Goal: Navigation & Orientation: Understand site structure

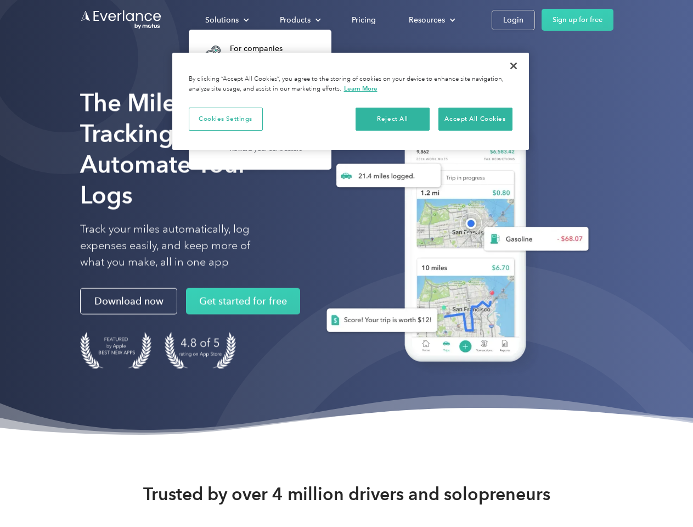
click at [227, 20] on div "Solutions" at bounding box center [221, 20] width 33 height 14
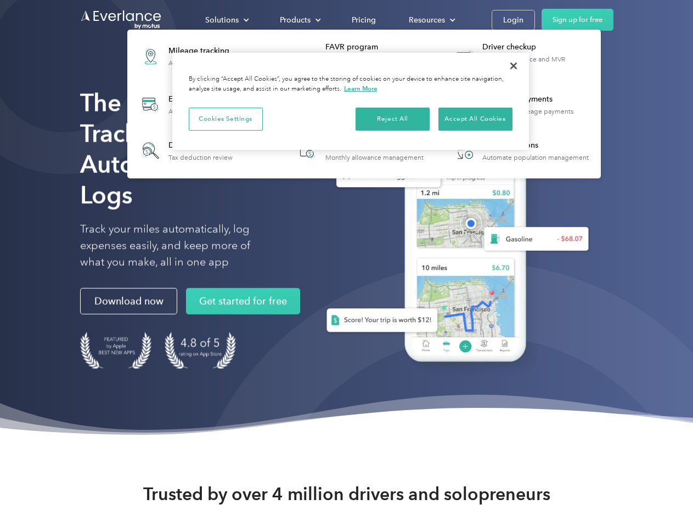
click at [299, 20] on div "Products" at bounding box center [295, 20] width 31 height 14
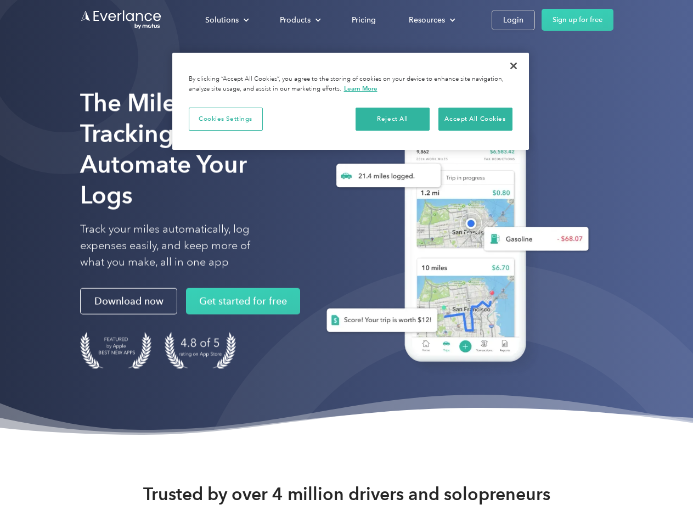
click at [431, 20] on div "Resources" at bounding box center [427, 20] width 36 height 14
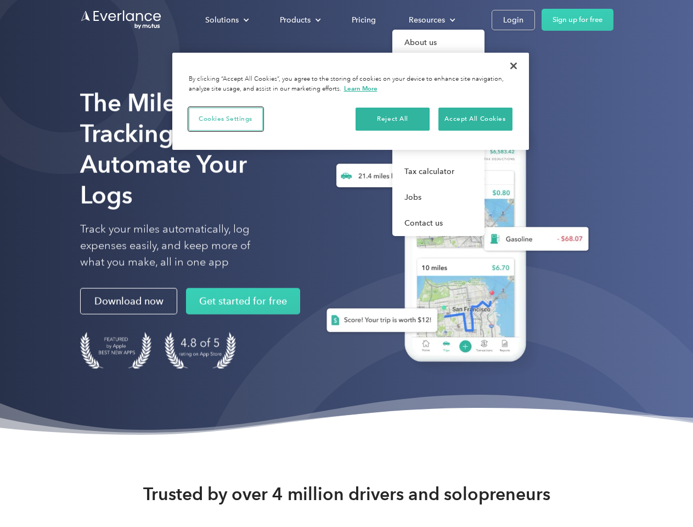
click at [225, 118] on button "Cookies Settings" at bounding box center [226, 119] width 74 height 23
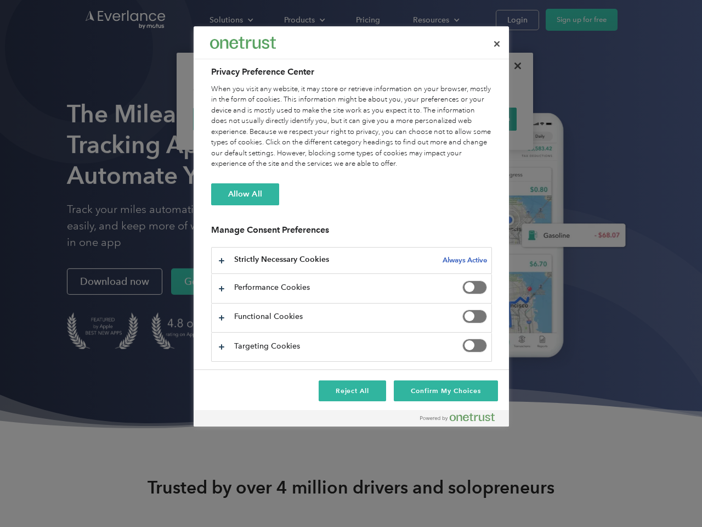
click at [393, 118] on div "When you visit any website, it may store or retrieve information on your browse…" at bounding box center [351, 127] width 281 height 86
click at [475, 118] on div "When you visit any website, it may store or retrieve information on your browse…" at bounding box center [351, 127] width 281 height 86
click at [513, 66] on div at bounding box center [351, 263] width 702 height 527
